Goal: Task Accomplishment & Management: Manage account settings

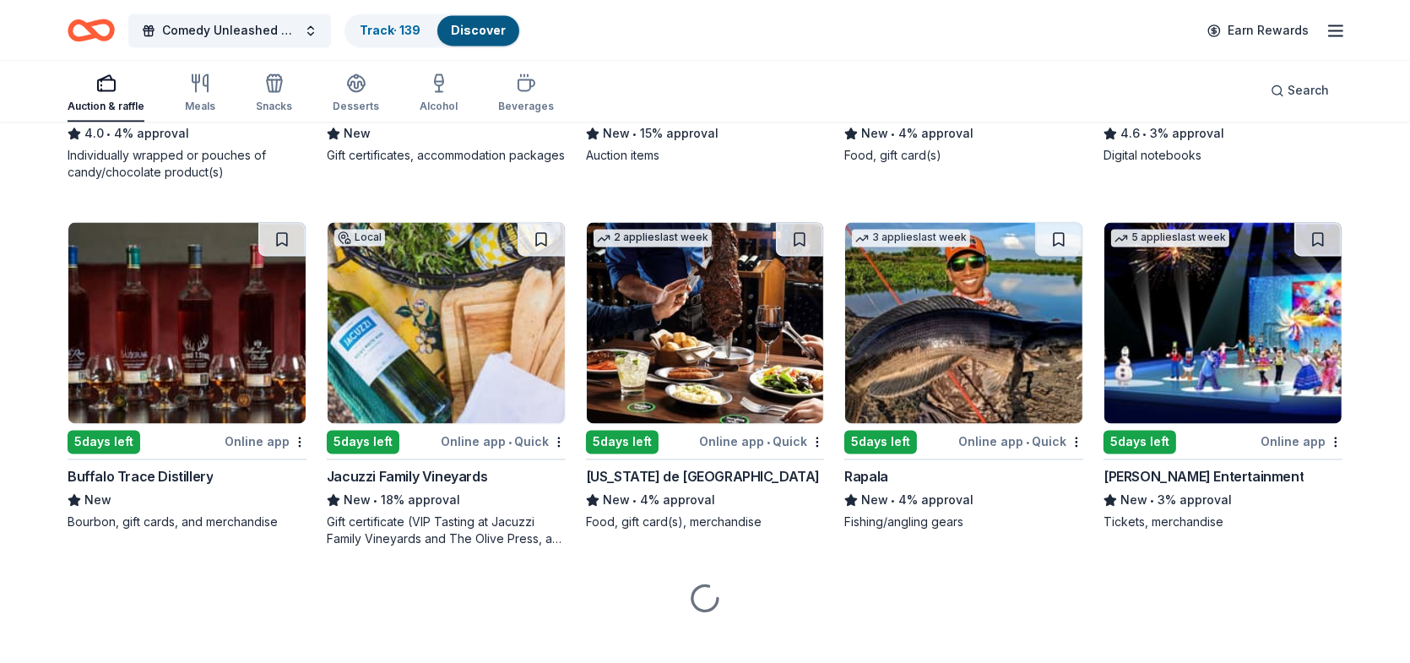
scroll to position [4055, 0]
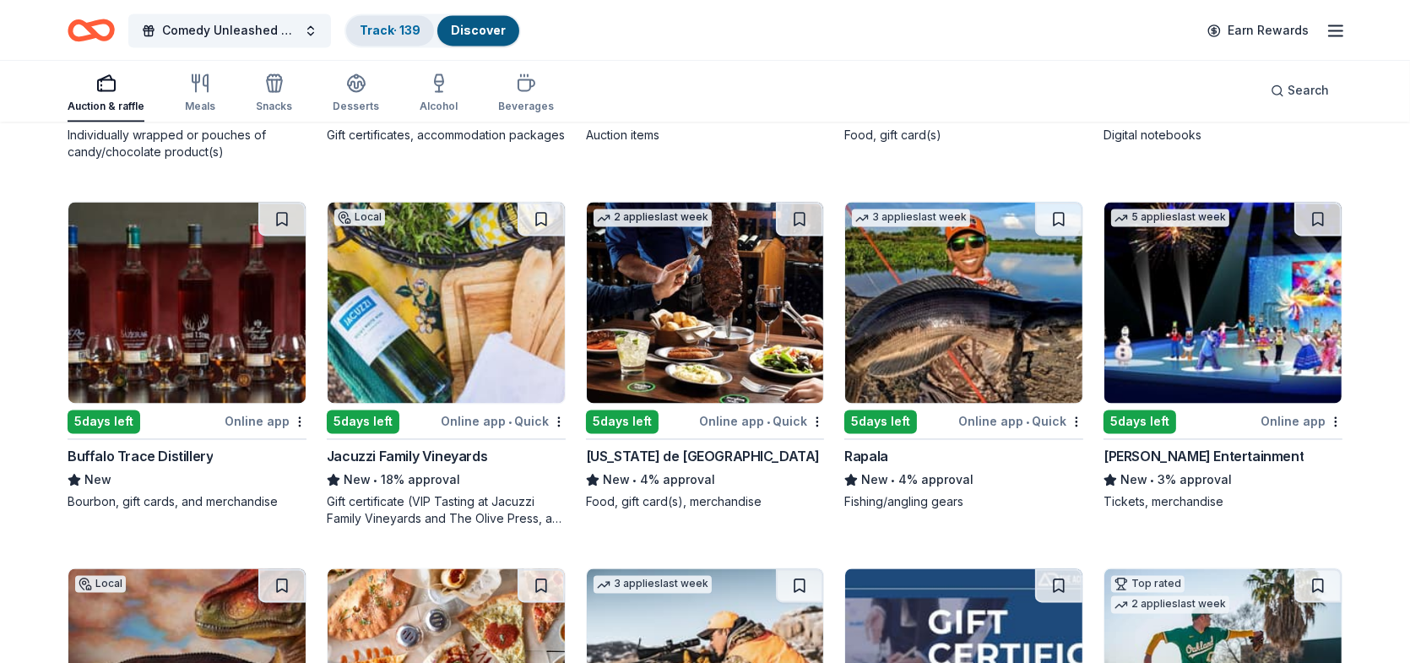
click at [389, 33] on link "Track · 139" at bounding box center [390, 30] width 61 height 14
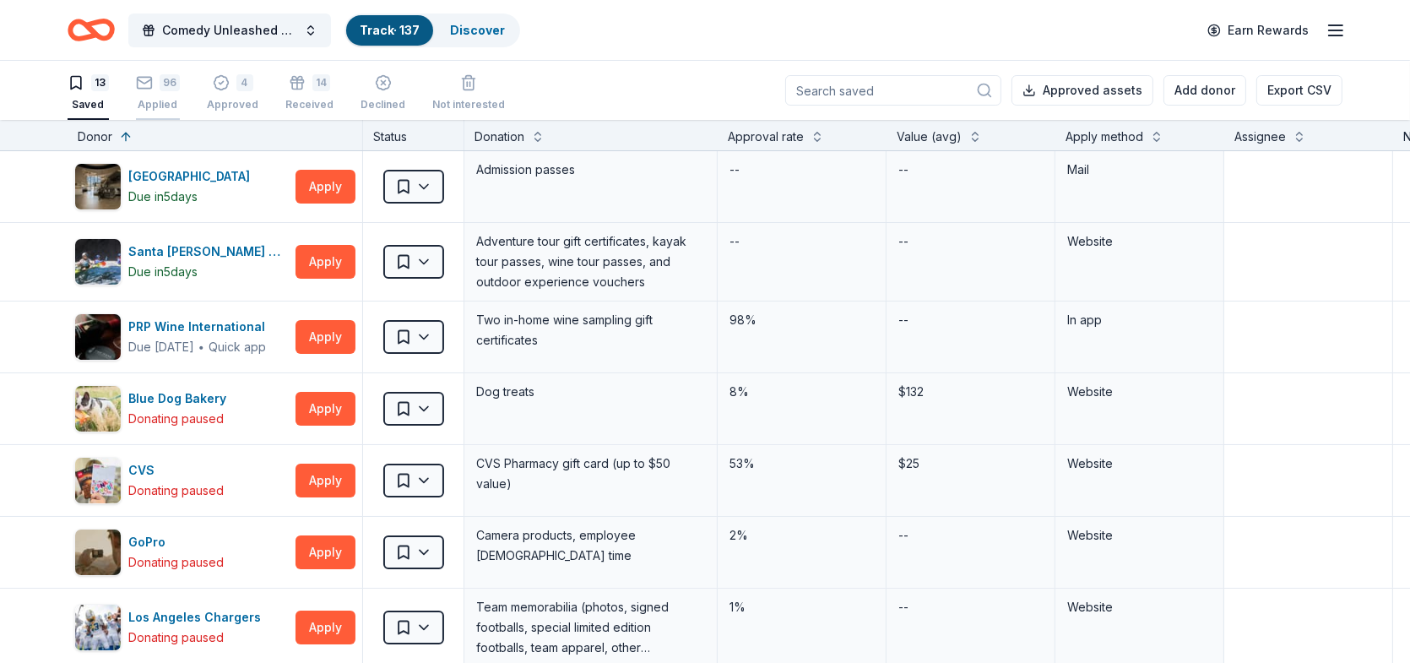
click at [162, 93] on div "96 Applied" at bounding box center [158, 92] width 44 height 37
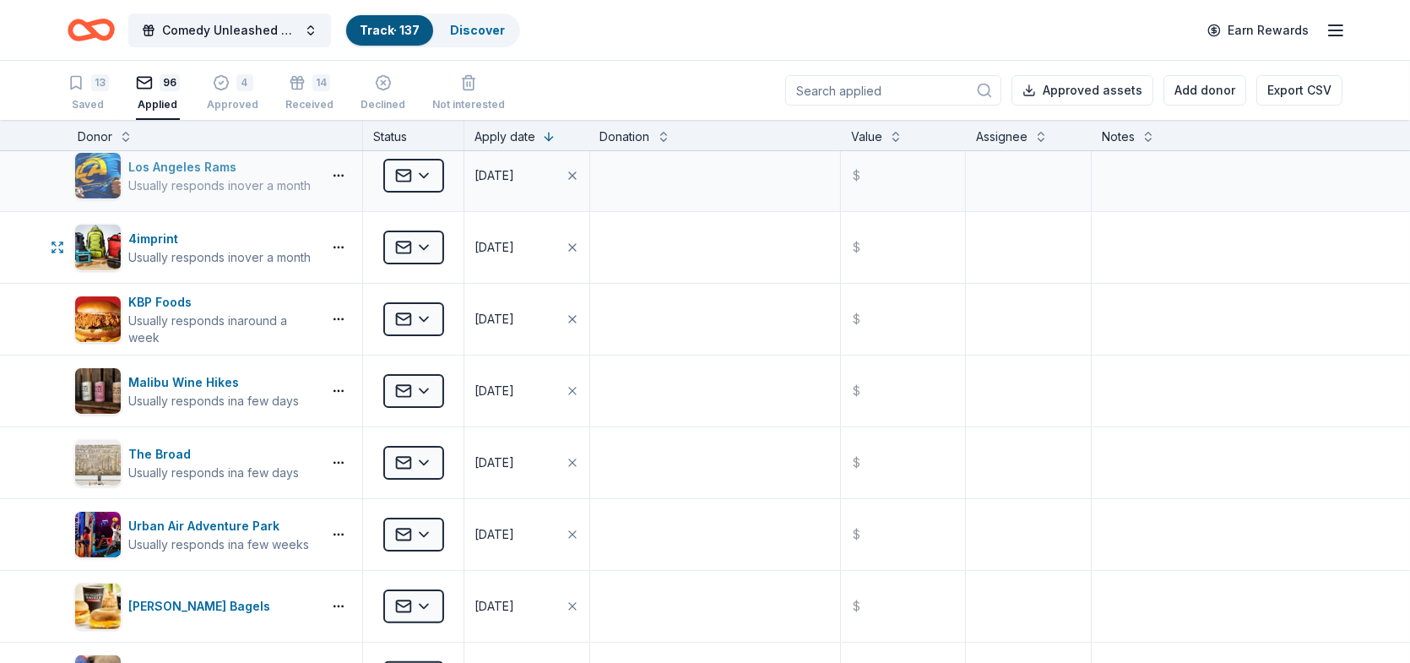
scroll to position [422, 0]
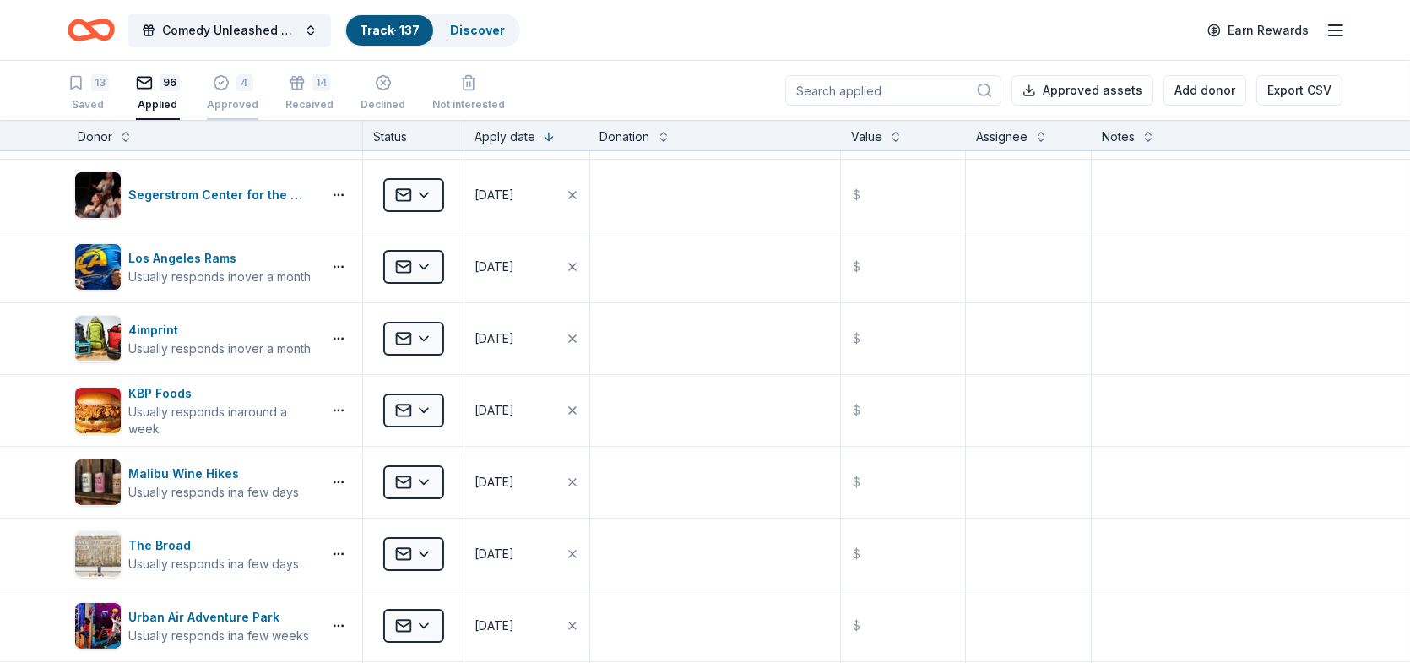
click at [229, 91] on div "4 Approved" at bounding box center [232, 92] width 51 height 37
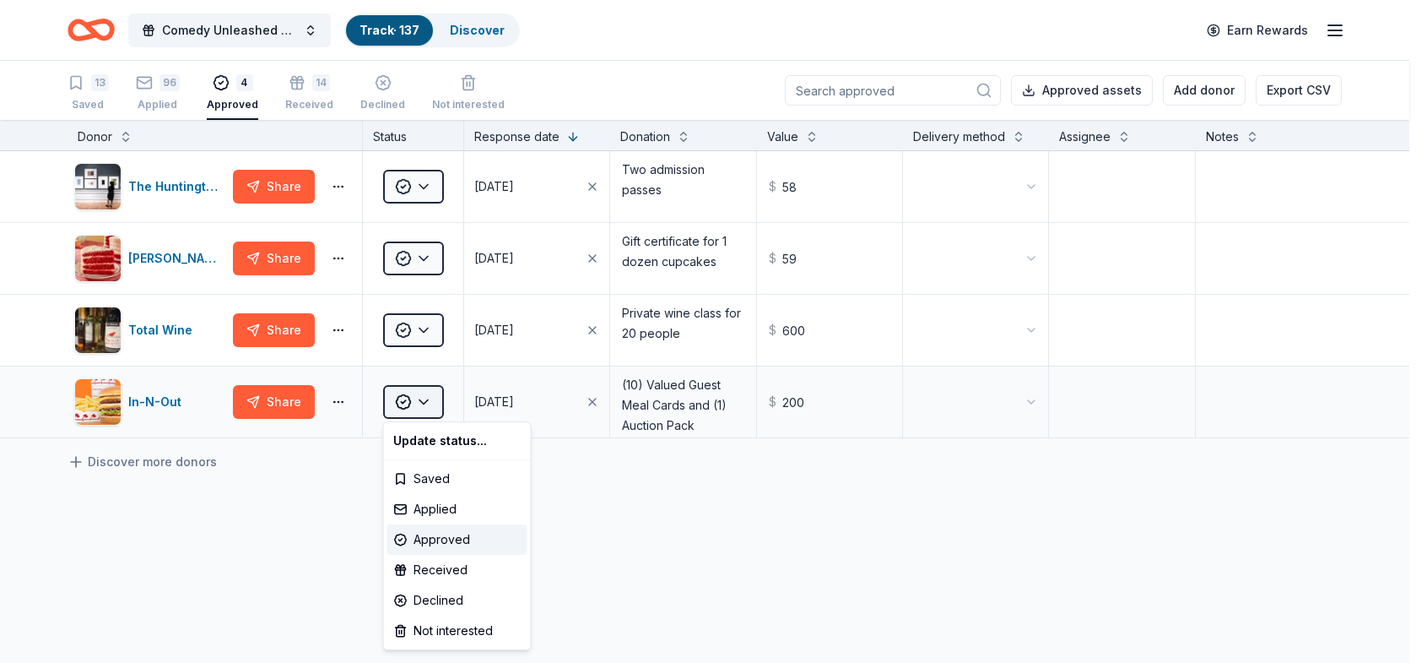
click at [425, 400] on html "Comedy Unleashed 2025 Track · 137 Discover Earn Rewards 13 Saved 96 Applied 4 A…" at bounding box center [711, 331] width 1422 height 663
click at [434, 566] on div "Received" at bounding box center [457, 570] width 140 height 30
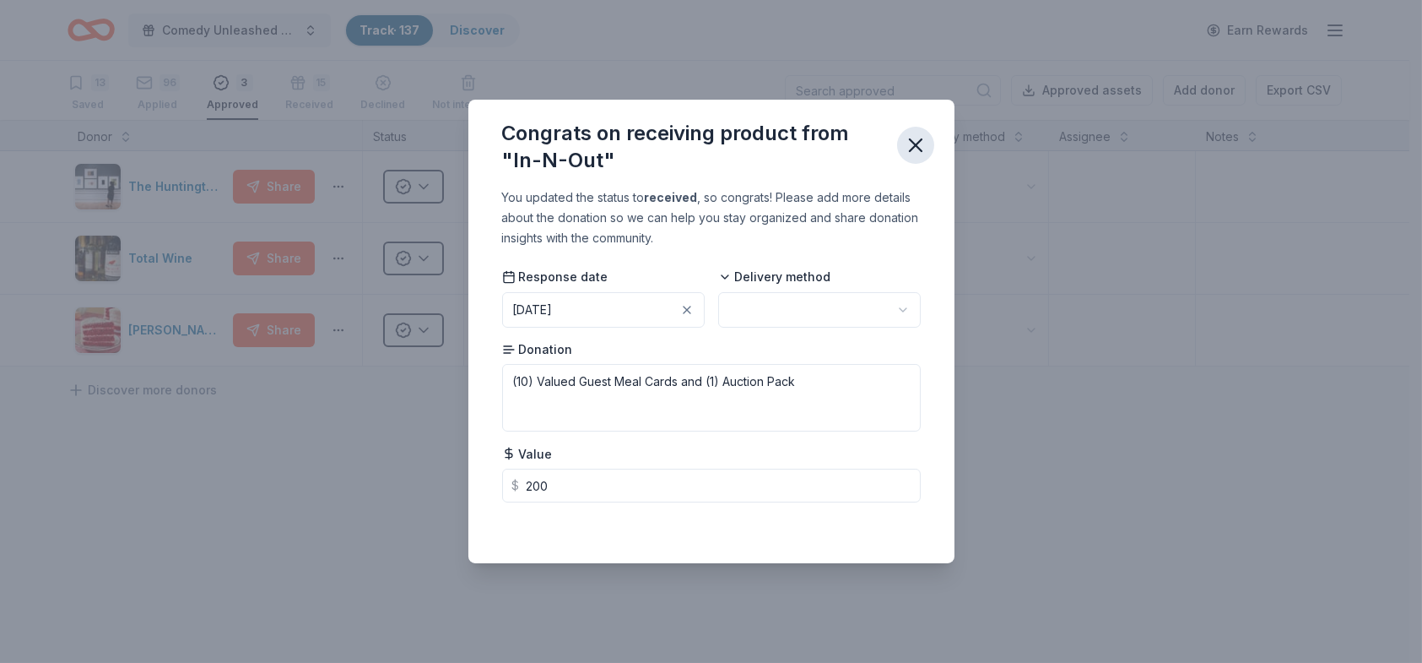
click at [918, 142] on icon "button" at bounding box center [916, 145] width 12 height 12
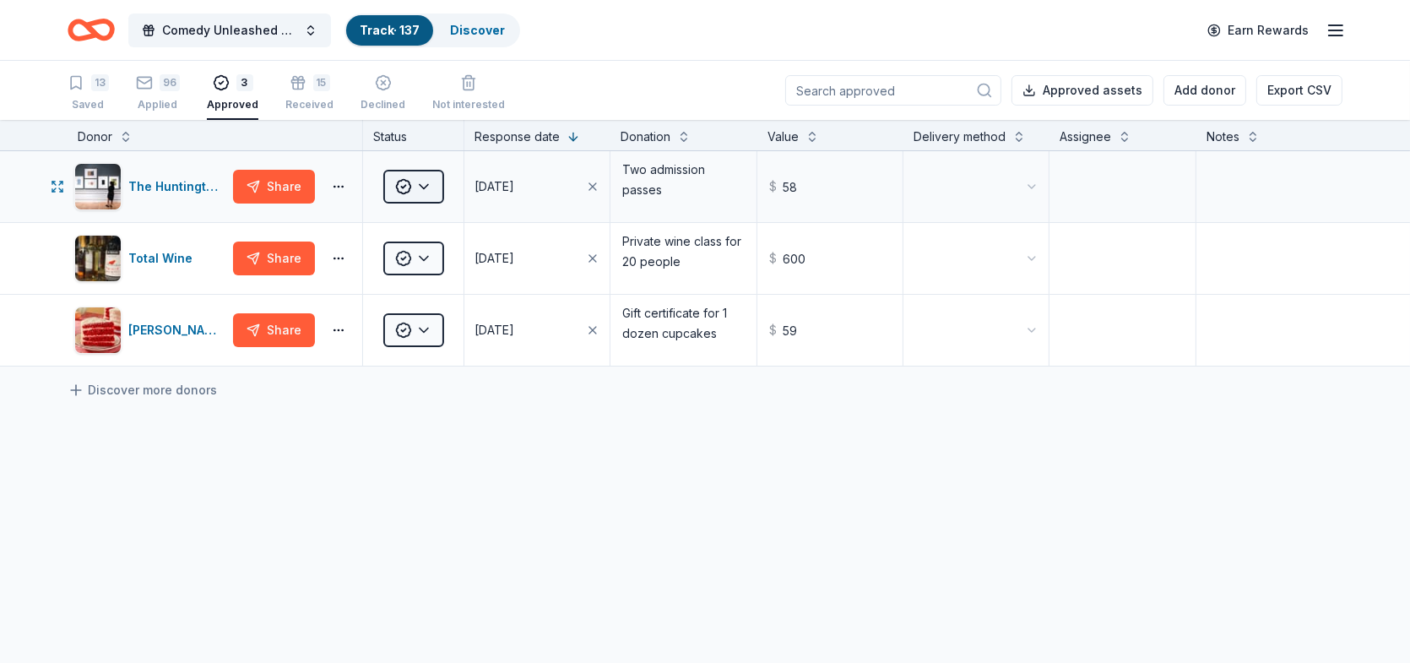
click at [430, 186] on html "Comedy Unleashed 2025 Track · 137 Discover Earn Rewards 13 Saved 96 Applied 3 A…" at bounding box center [705, 331] width 1410 height 663
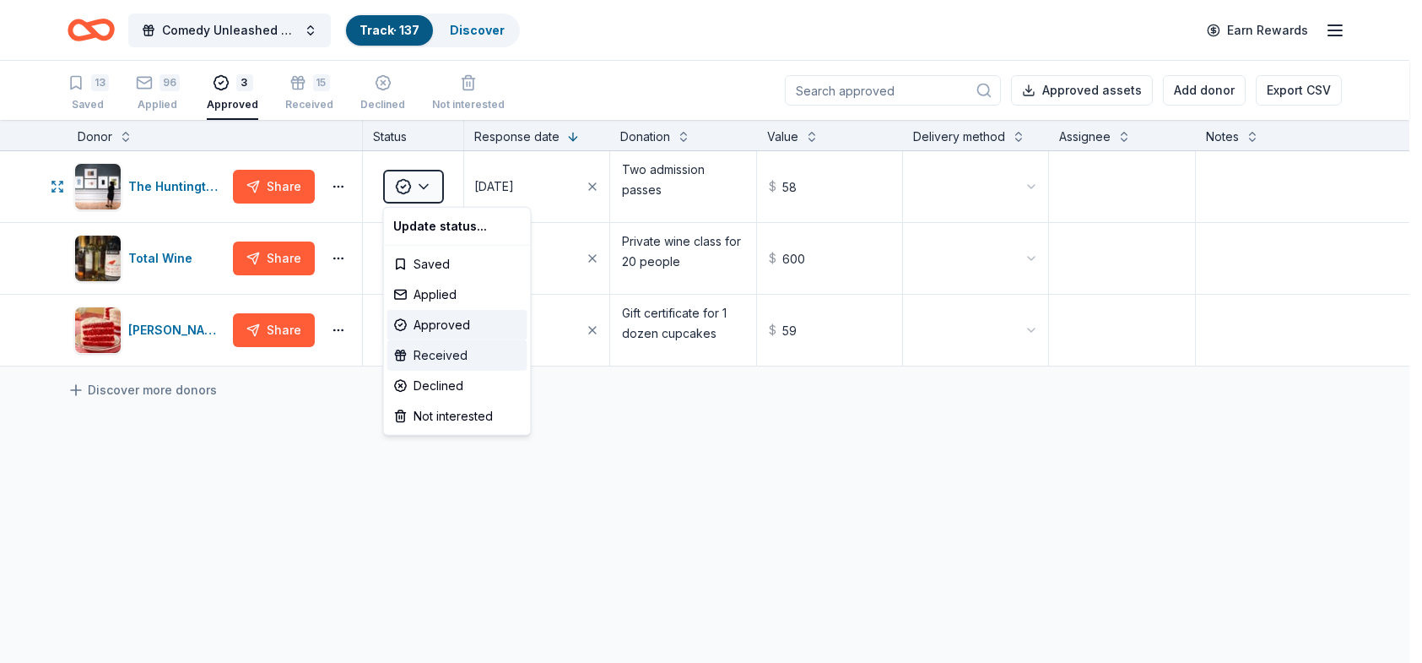
click at [431, 350] on div "Received" at bounding box center [457, 355] width 140 height 30
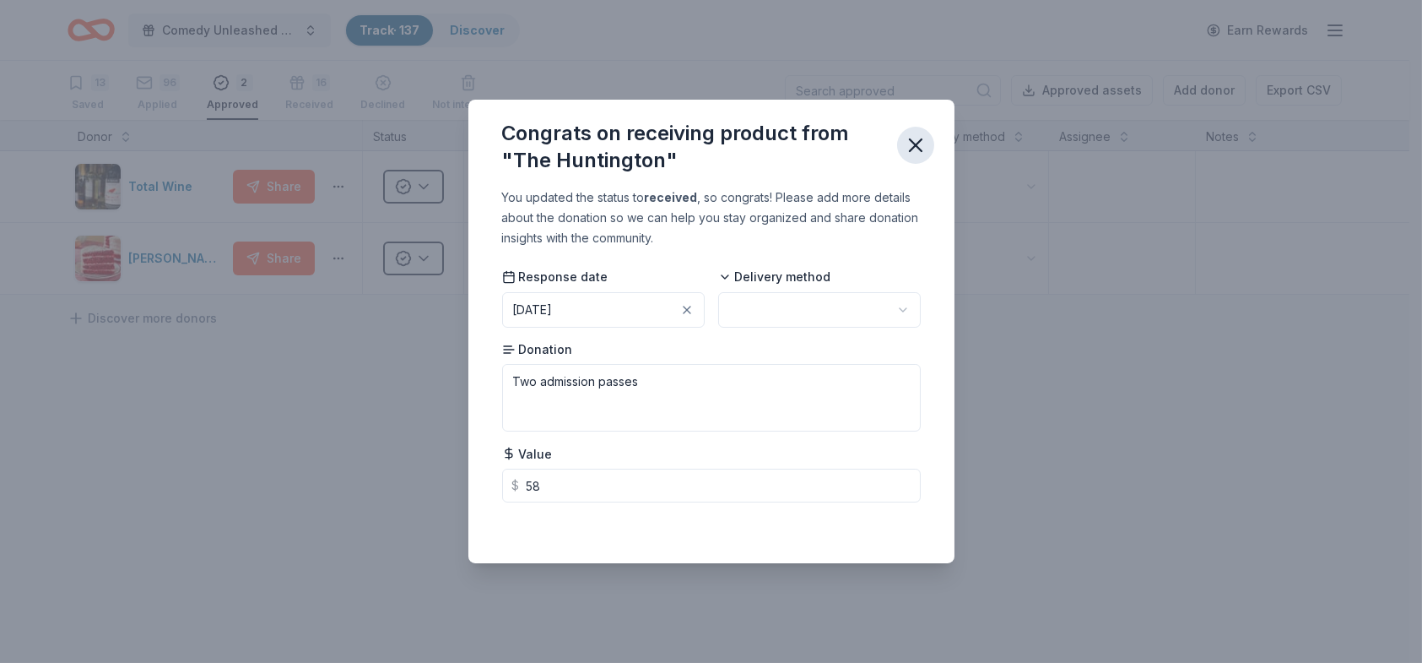
click at [916, 148] on icon "button" at bounding box center [916, 145] width 24 height 24
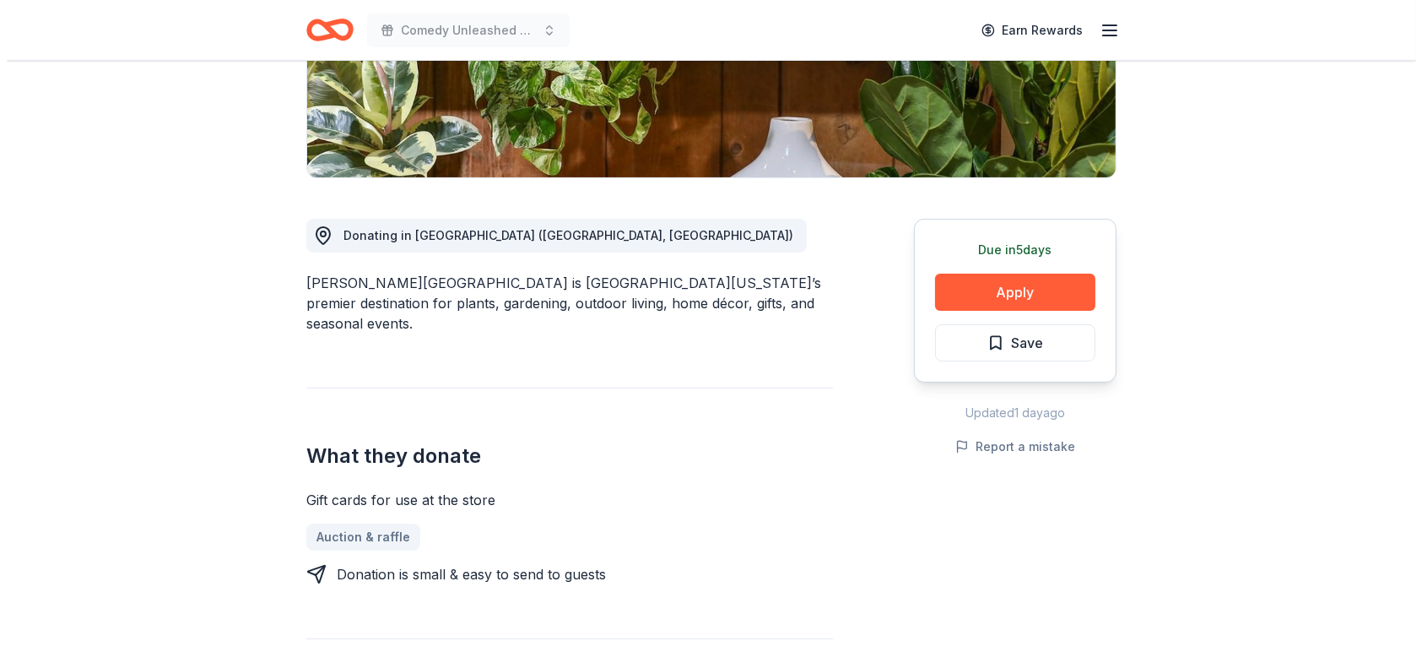
scroll to position [338, 0]
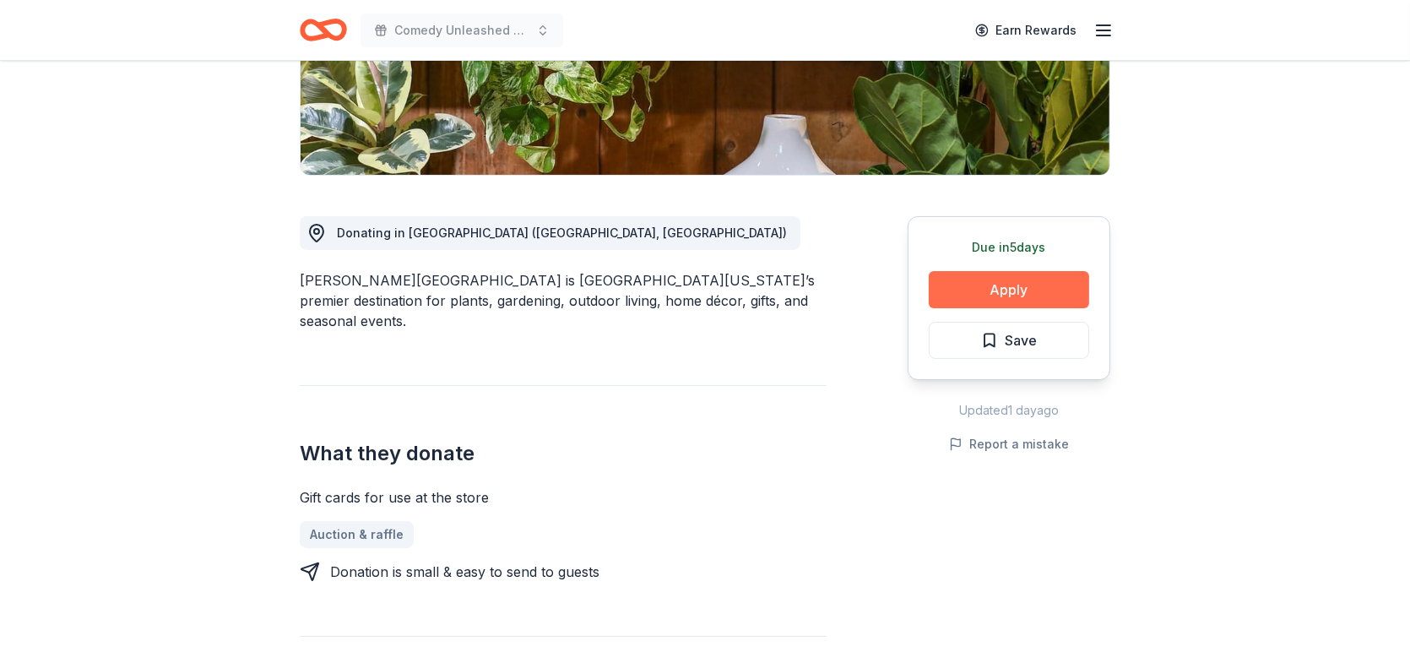
click at [999, 291] on button "Apply" at bounding box center [1009, 289] width 160 height 37
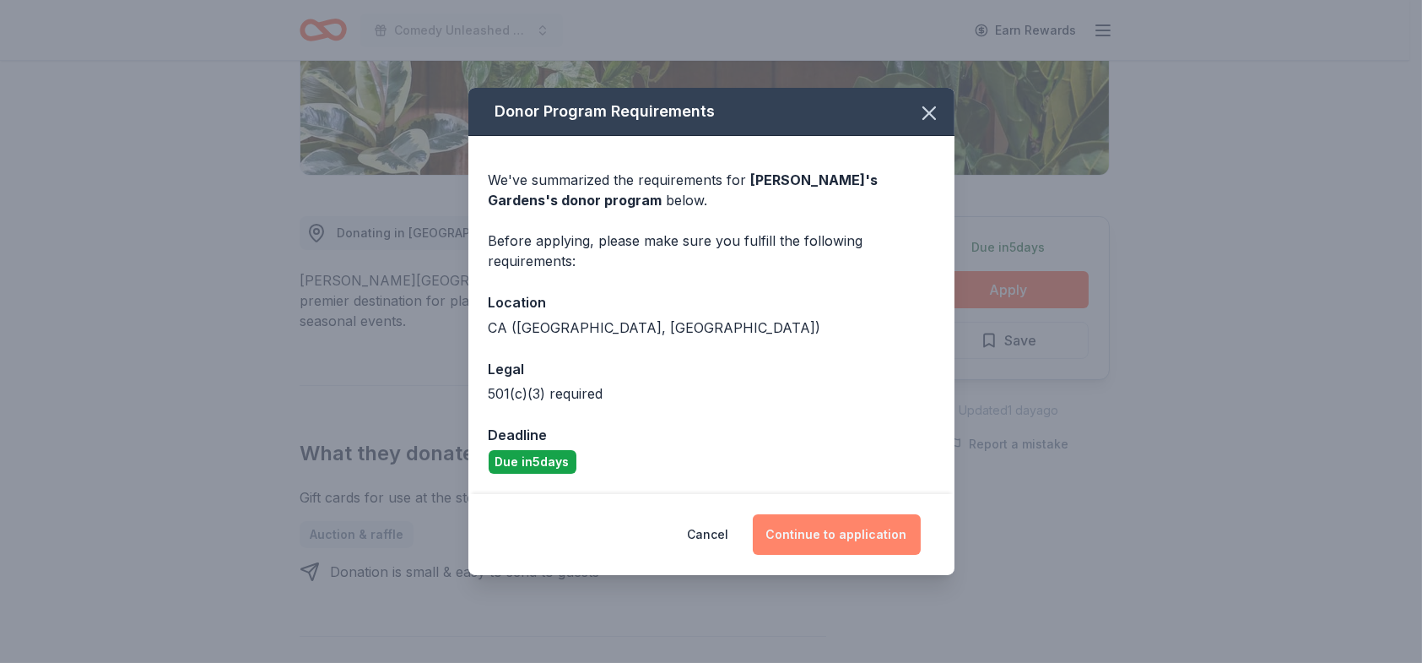
click at [844, 522] on button "Continue to application" at bounding box center [837, 534] width 168 height 41
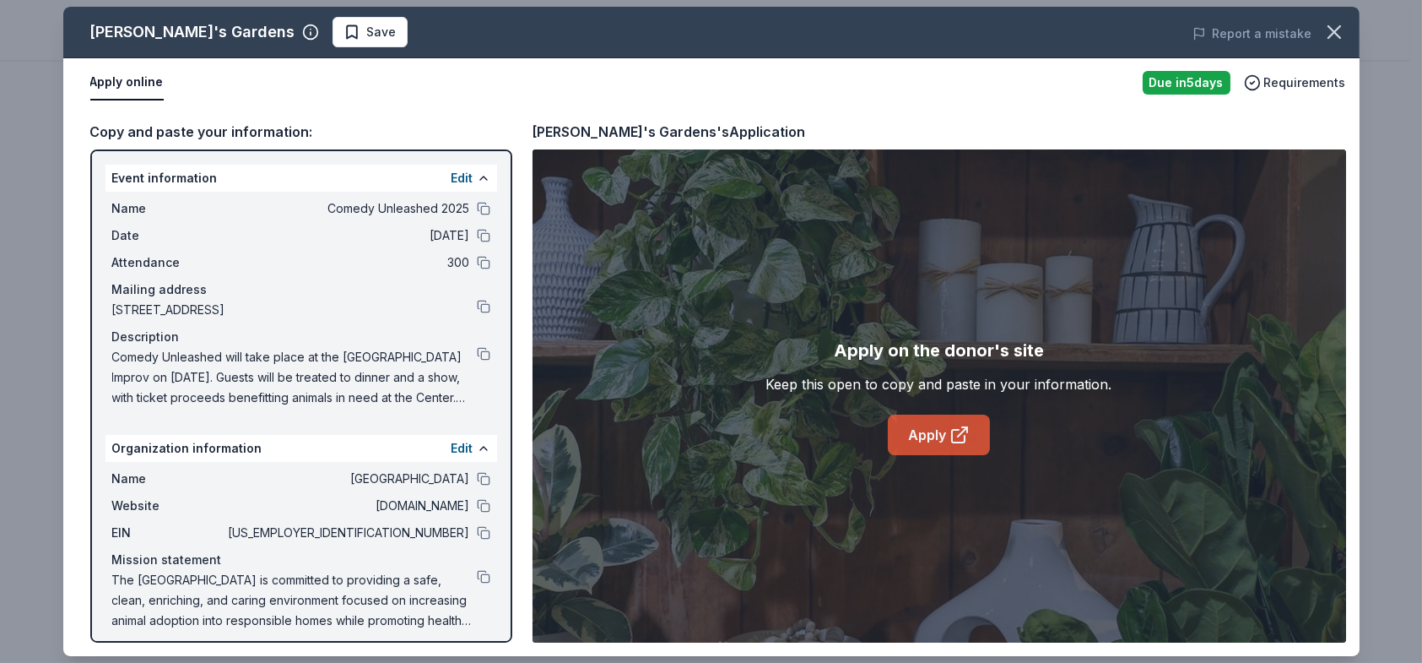
click at [929, 430] on link "Apply" at bounding box center [939, 434] width 102 height 41
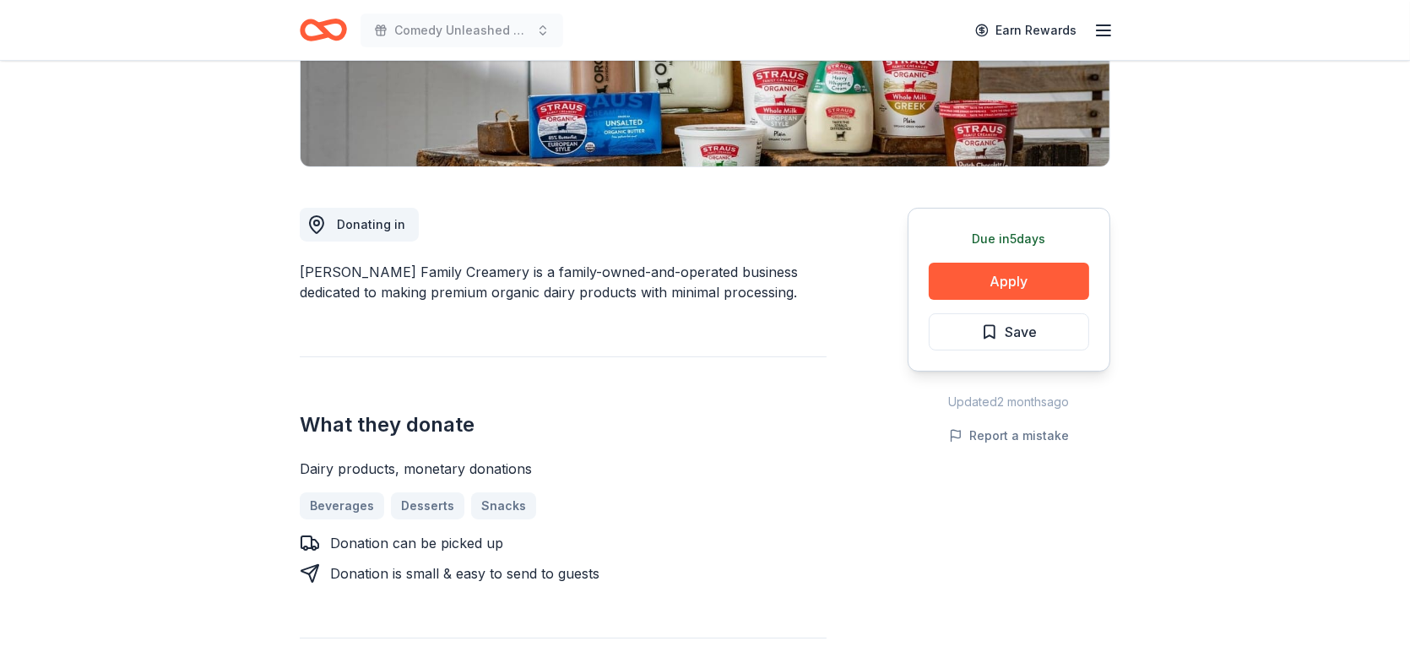
scroll to position [338, 0]
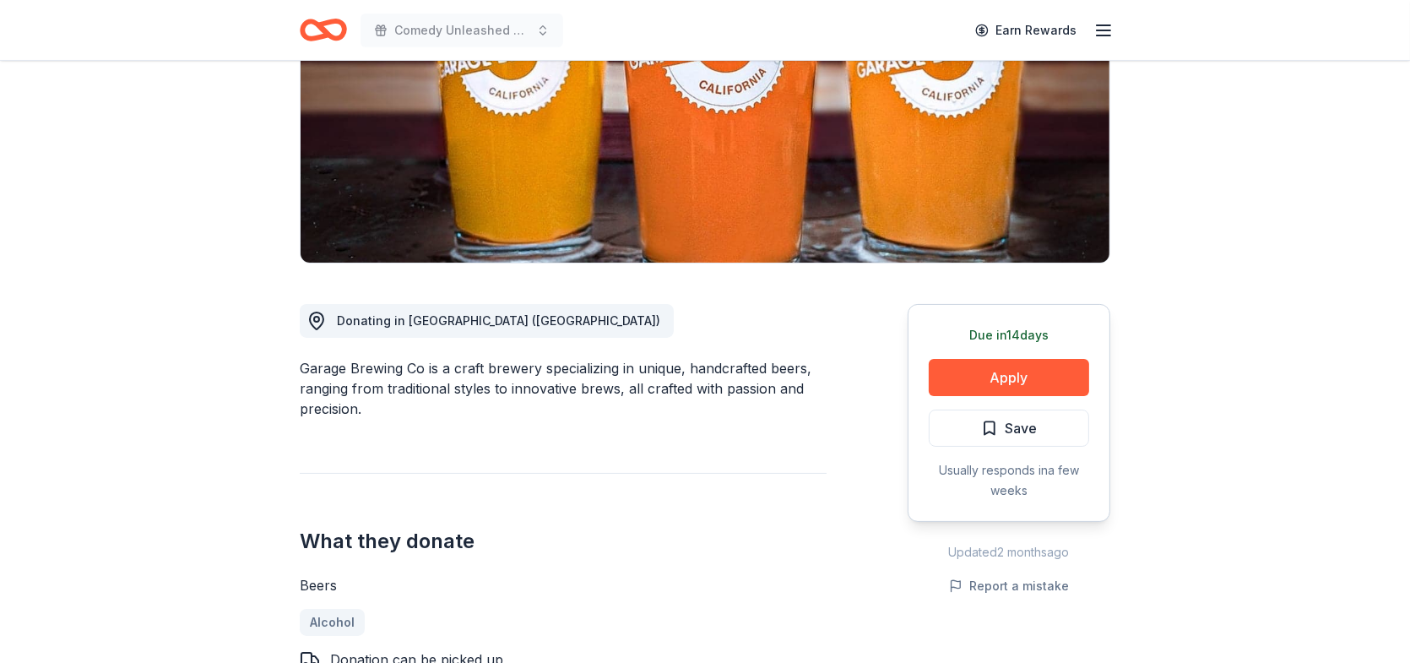
scroll to position [84, 0]
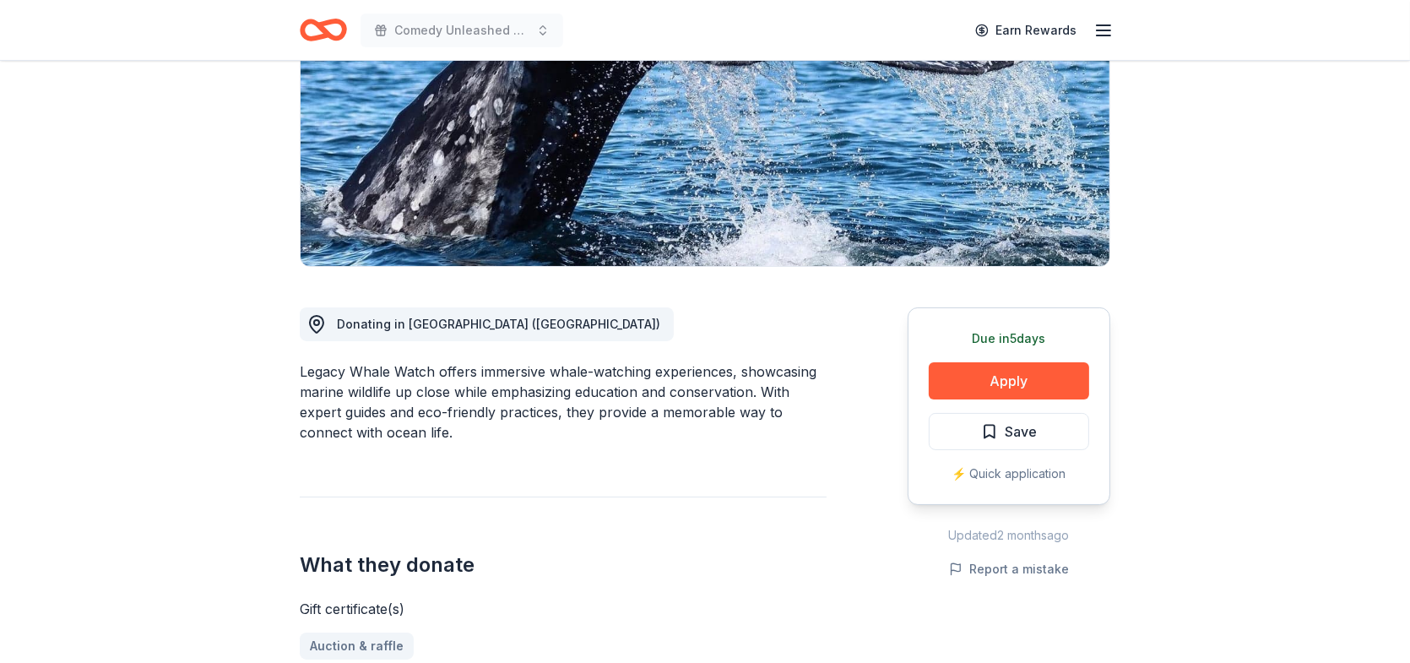
scroll to position [253, 0]
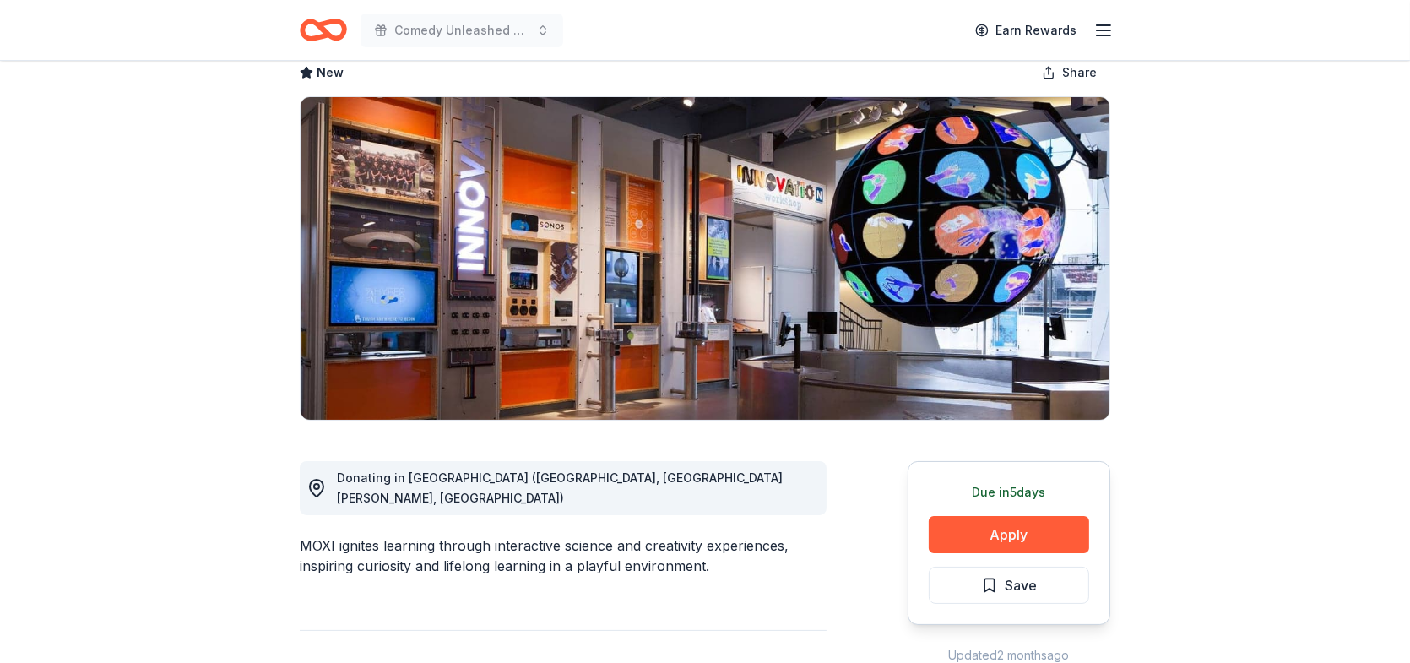
scroll to position [253, 0]
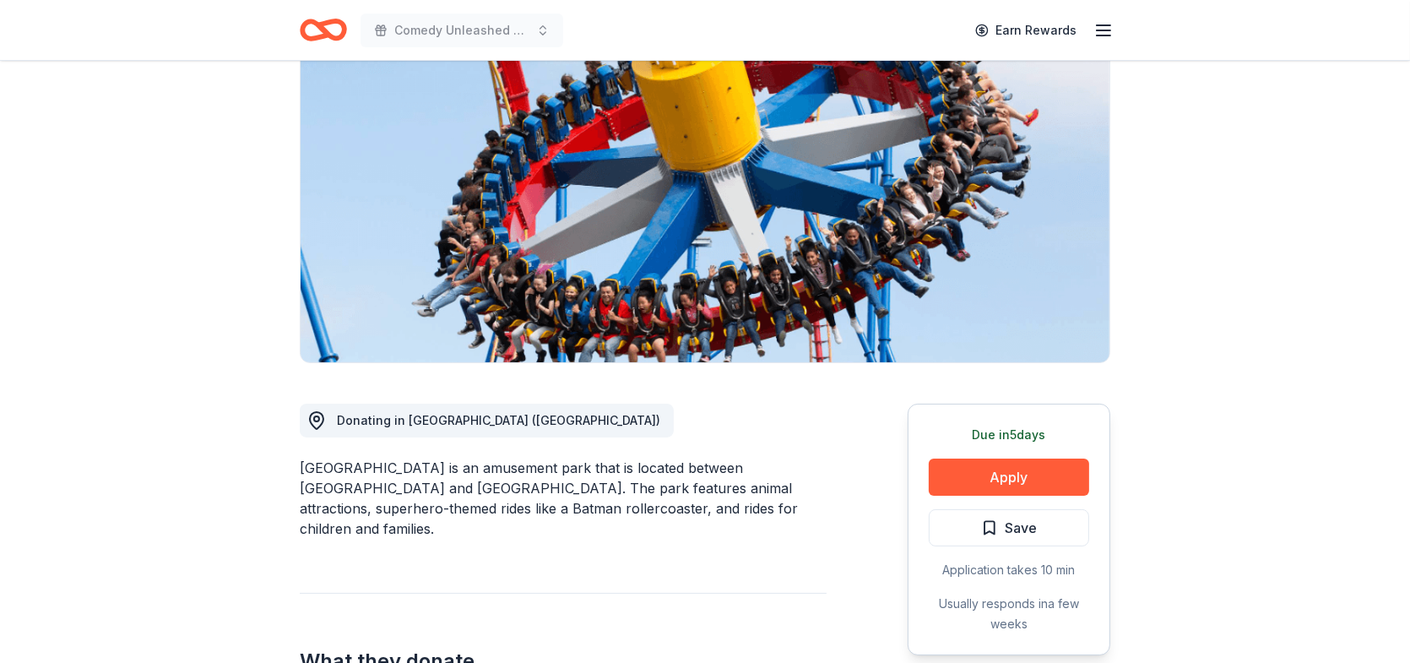
scroll to position [169, 0]
